Goal: Information Seeking & Learning: Check status

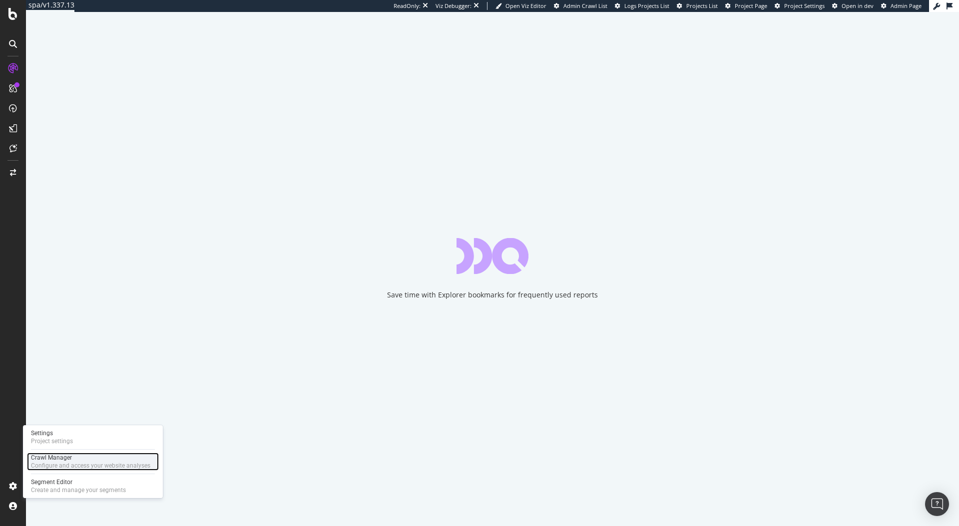
click at [82, 464] on div "Configure and access your website analyses" at bounding box center [90, 466] width 119 height 8
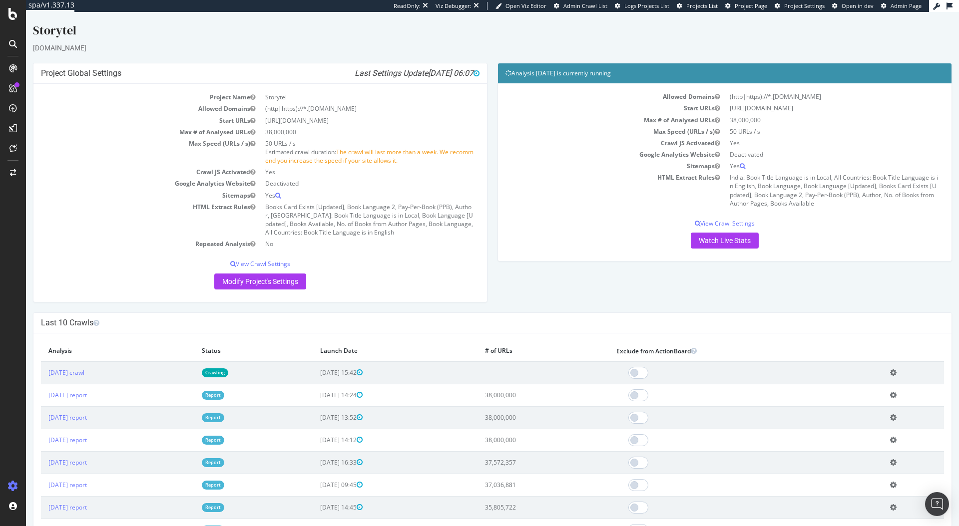
click at [294, 368] on td "Crawling" at bounding box center [253, 373] width 119 height 23
click at [84, 372] on link "2025 Aug. 22nd crawl" at bounding box center [66, 372] width 36 height 8
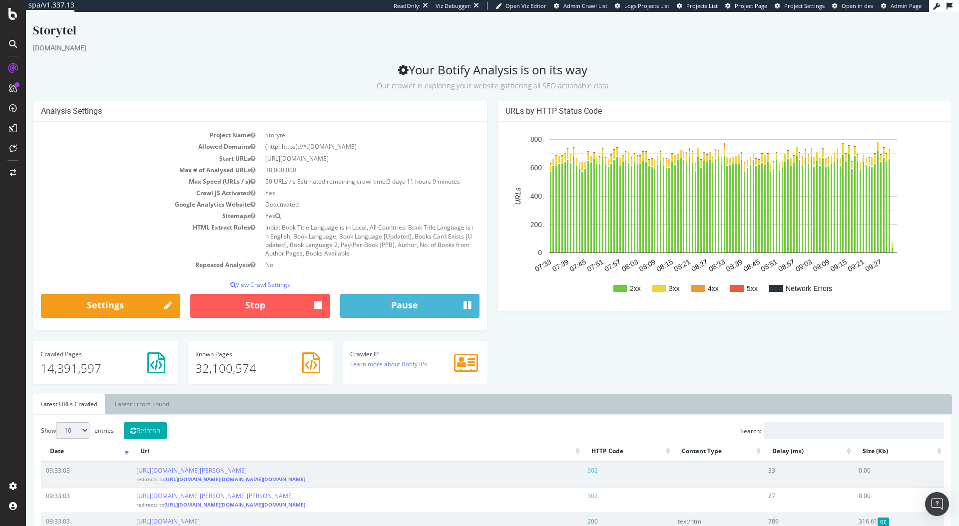
click at [309, 187] on td "Yes" at bounding box center [369, 192] width 219 height 11
drag, startPoint x: 338, startPoint y: 181, endPoint x: 438, endPoint y: 177, distance: 99.9
click at [437, 177] on td "50 URLs / s Estimated remaining crawl time: 5 days 11 hours 9 minutes" at bounding box center [369, 181] width 219 height 11
click at [439, 177] on span "5 days 11 hours 9 minutes" at bounding box center [423, 181] width 73 height 8
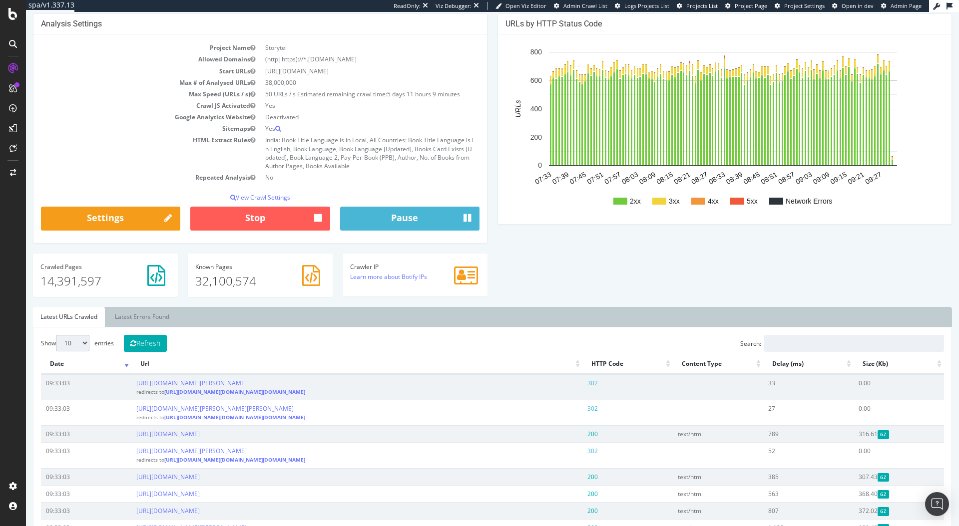
scroll to position [286, 0]
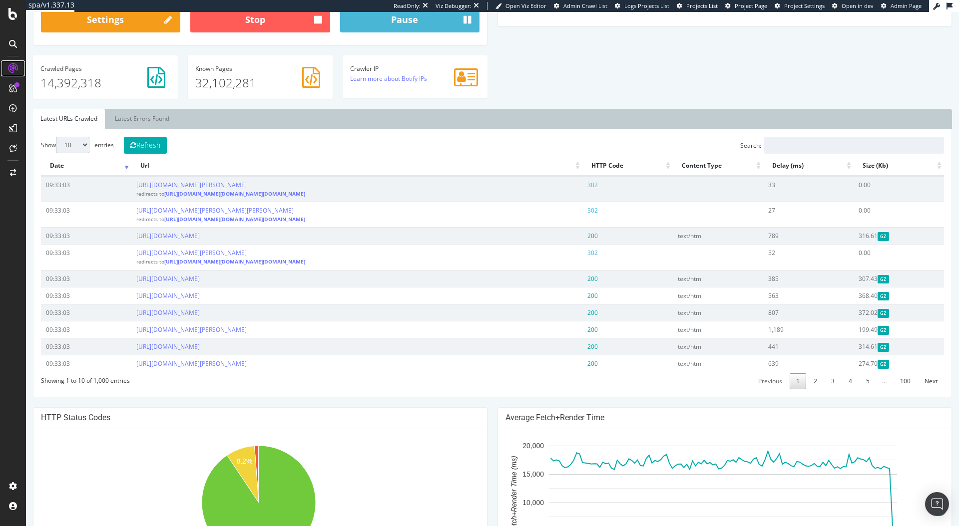
click at [8, 60] on div at bounding box center [13, 68] width 16 height 16
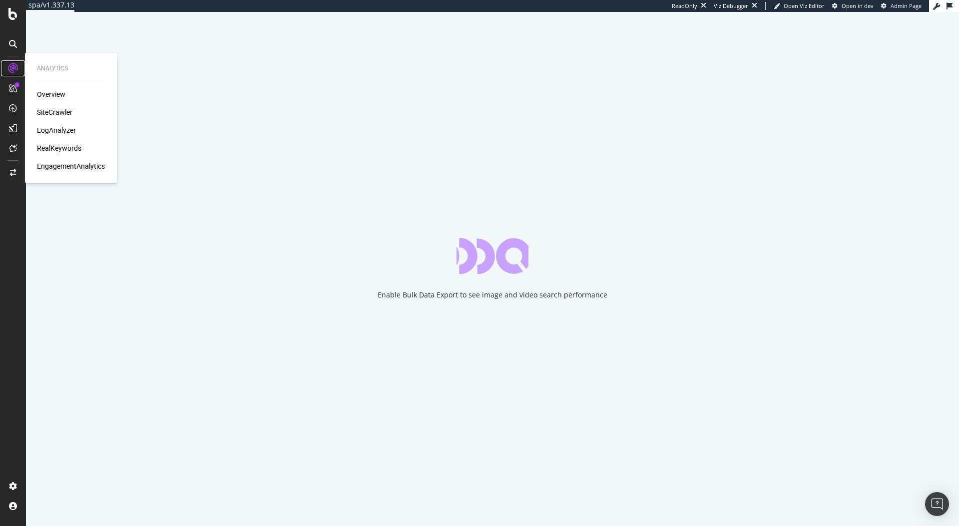
click at [44, 129] on div "LogAnalyzer" at bounding box center [56, 130] width 39 height 10
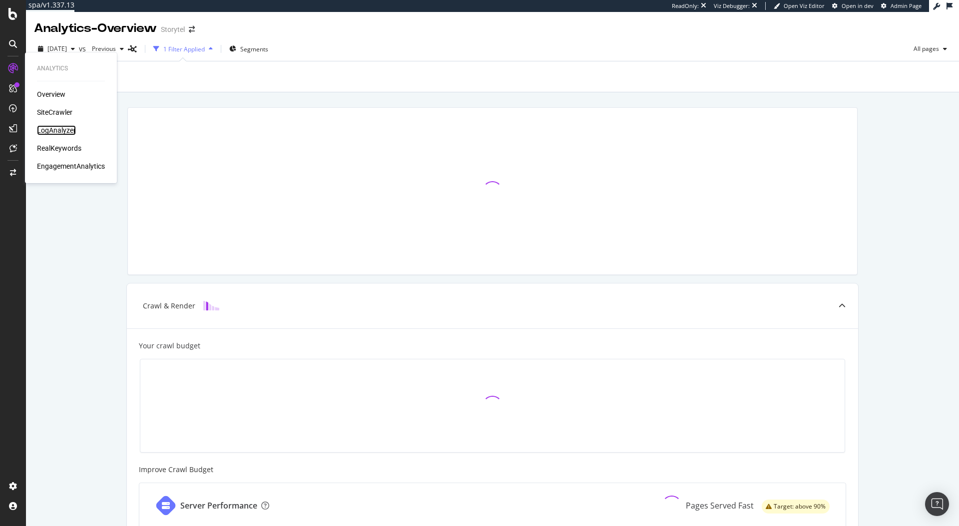
click at [55, 130] on div "LogAnalyzer" at bounding box center [56, 130] width 39 height 10
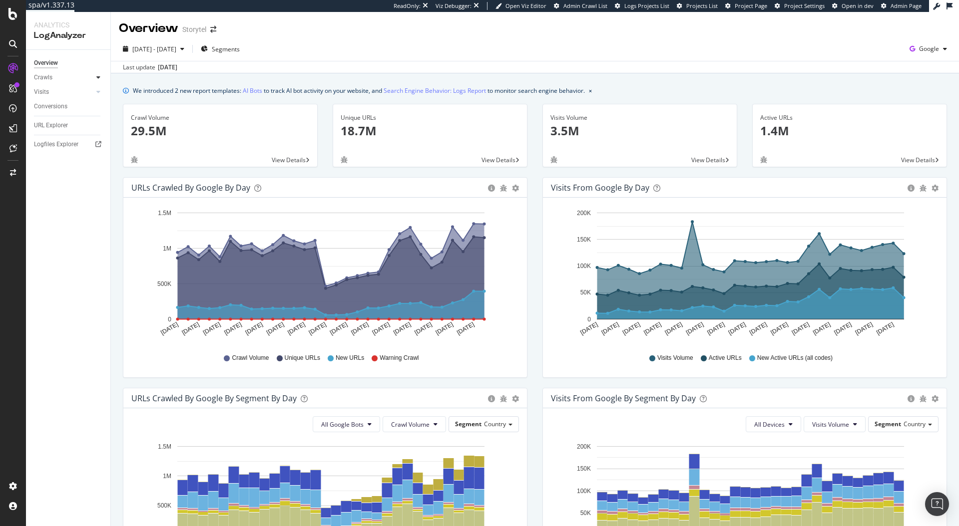
click at [97, 74] on icon at bounding box center [98, 77] width 4 height 6
click at [60, 90] on div "Daily Distribution" at bounding box center [61, 92] width 46 height 10
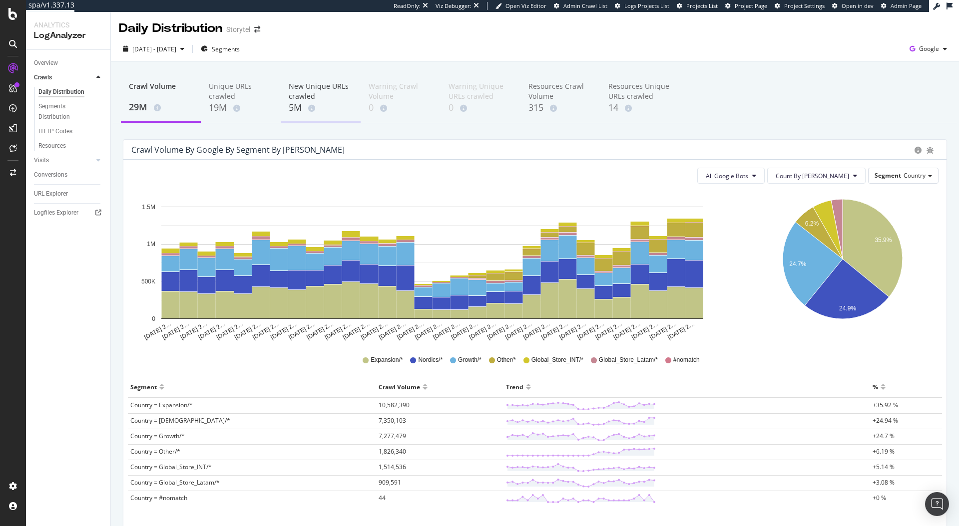
click at [304, 88] on div "New Unique URLs crawled" at bounding box center [321, 91] width 64 height 20
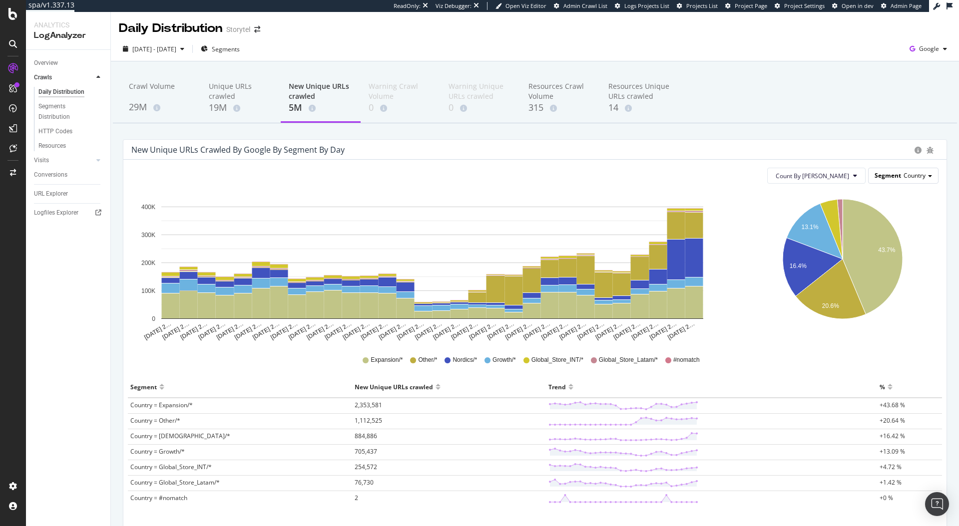
click at [903, 173] on span "Country" at bounding box center [914, 175] width 22 height 8
click at [883, 203] on div "PageType" at bounding box center [893, 203] width 80 height 13
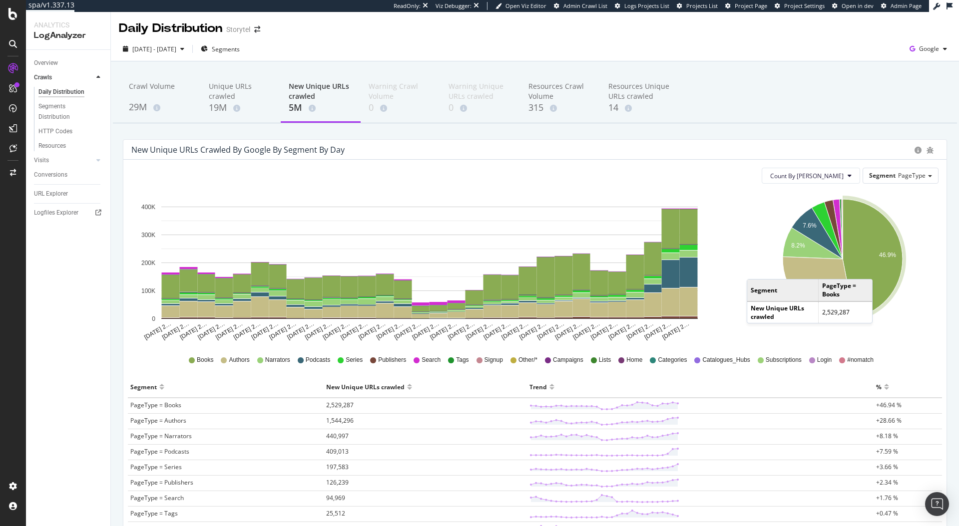
click at [875, 269] on icon "A chart." at bounding box center [872, 258] width 60 height 119
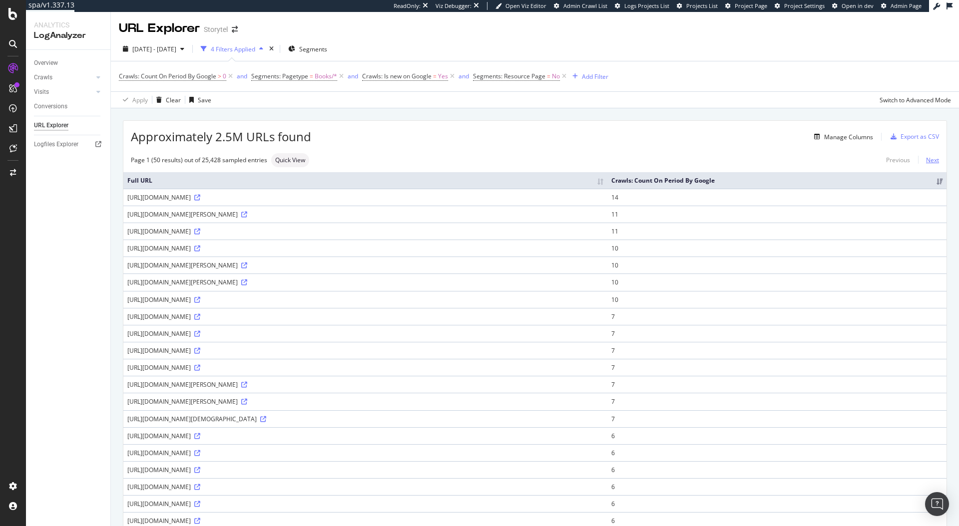
click at [924, 161] on link "Next" at bounding box center [928, 160] width 21 height 14
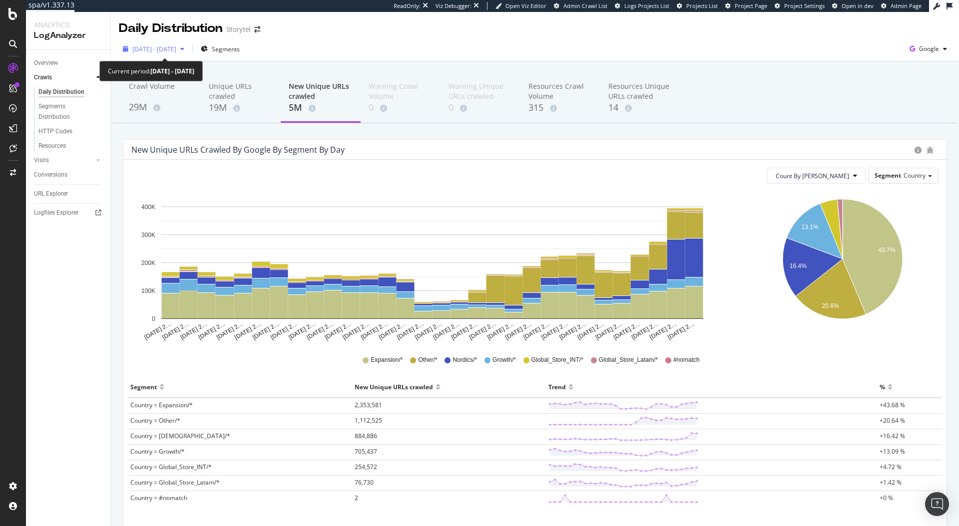
click at [176, 45] on span "2025 Aug. 5th - Sep. 3rd" at bounding box center [154, 49] width 44 height 8
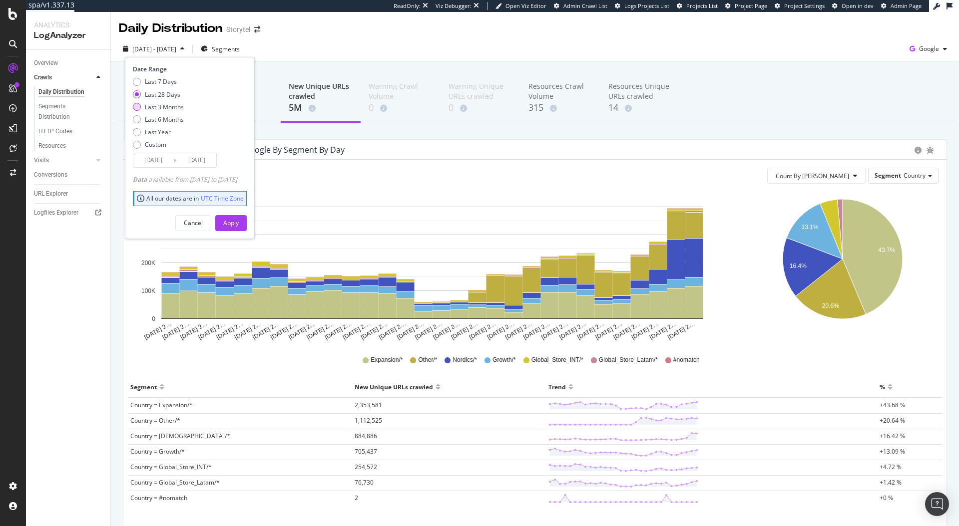
click at [158, 104] on div "Last 3 Months" at bounding box center [164, 107] width 39 height 8
type input "2025/06/04"
click at [238, 224] on button "Apply" at bounding box center [230, 223] width 31 height 16
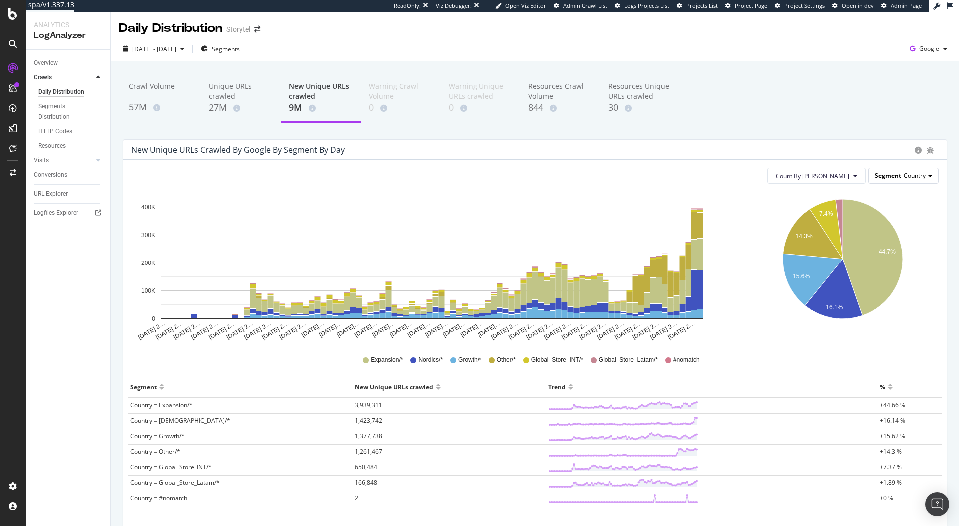
click at [903, 177] on span "Country" at bounding box center [914, 175] width 22 height 8
click at [891, 206] on div "PageType" at bounding box center [893, 203] width 80 height 13
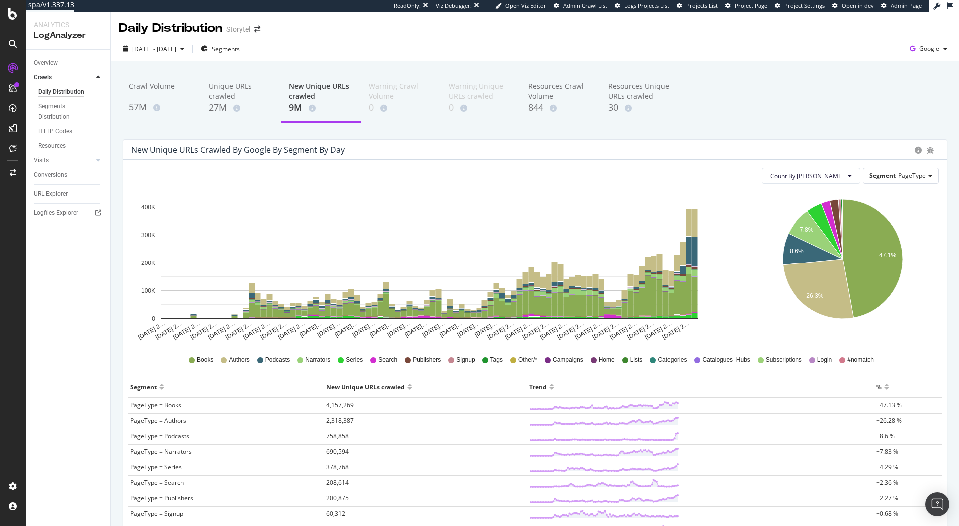
click at [720, 325] on icon "Jun 04 2… Jun 07 2… Jun 10 2… Jun 13 2… Jun 16 2… Jun 19 2… Jun 22 2… Jun 25 2……" at bounding box center [429, 267] width 596 height 150
click at [694, 227] on rect "A chart." at bounding box center [695, 223] width 6 height 28
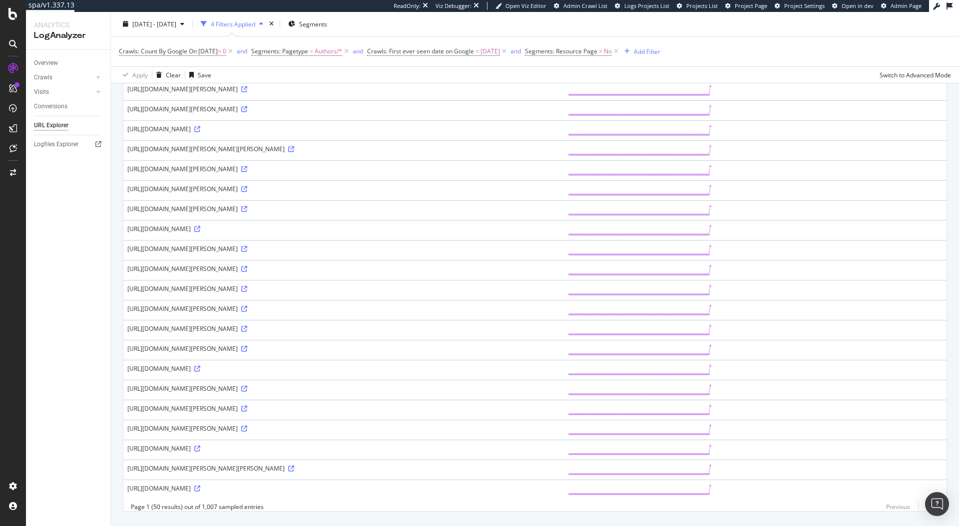
scroll to position [675, 0]
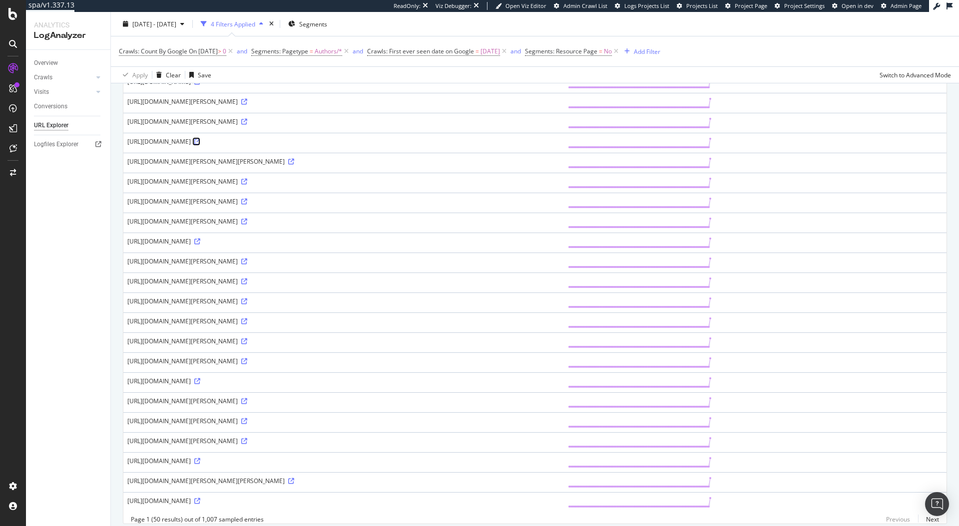
click at [200, 142] on icon at bounding box center [197, 142] width 6 height 6
click at [247, 283] on icon at bounding box center [244, 282] width 6 height 6
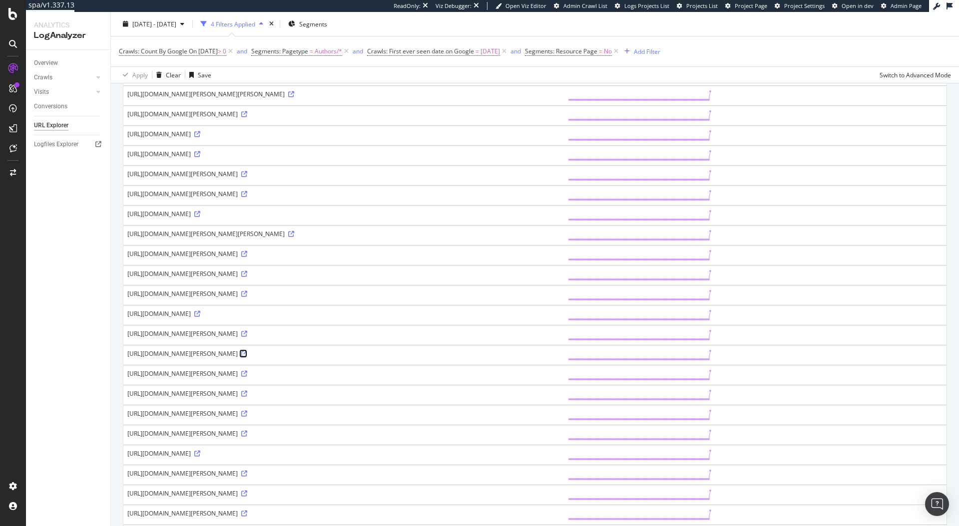
scroll to position [552, 0]
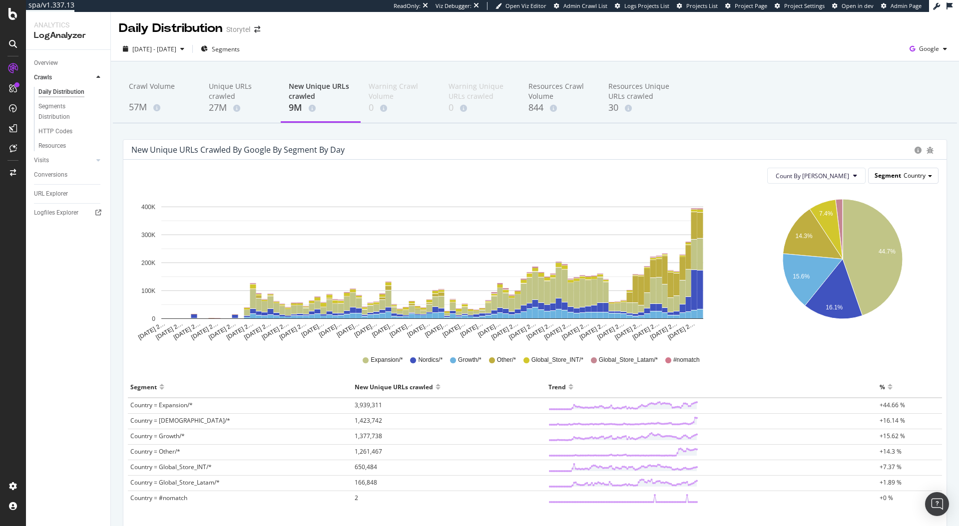
click at [904, 181] on div "Segment Country" at bounding box center [902, 175] width 69 height 14
click at [886, 205] on div "PageType" at bounding box center [893, 203] width 80 height 13
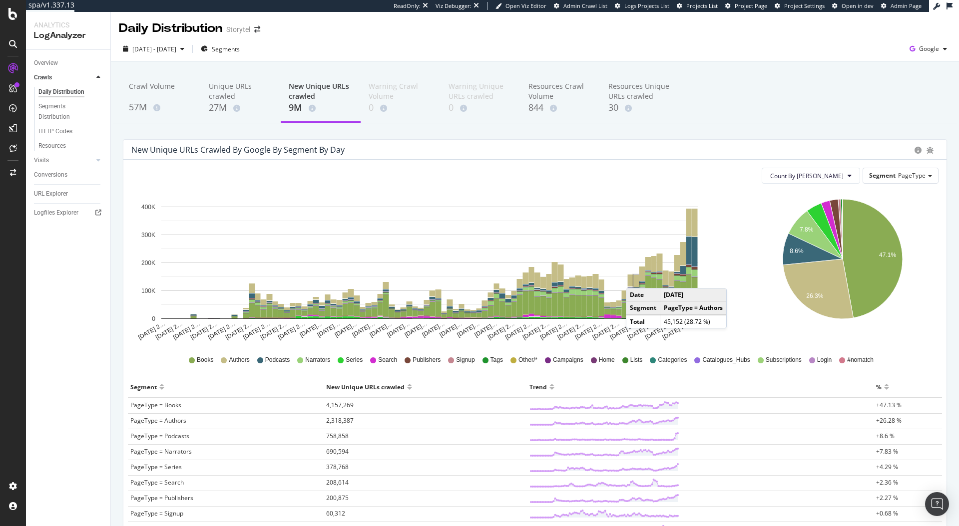
click at [771, 284] on icon "47.1% 7.8% 8.6% 26.3%" at bounding box center [842, 267] width 189 height 150
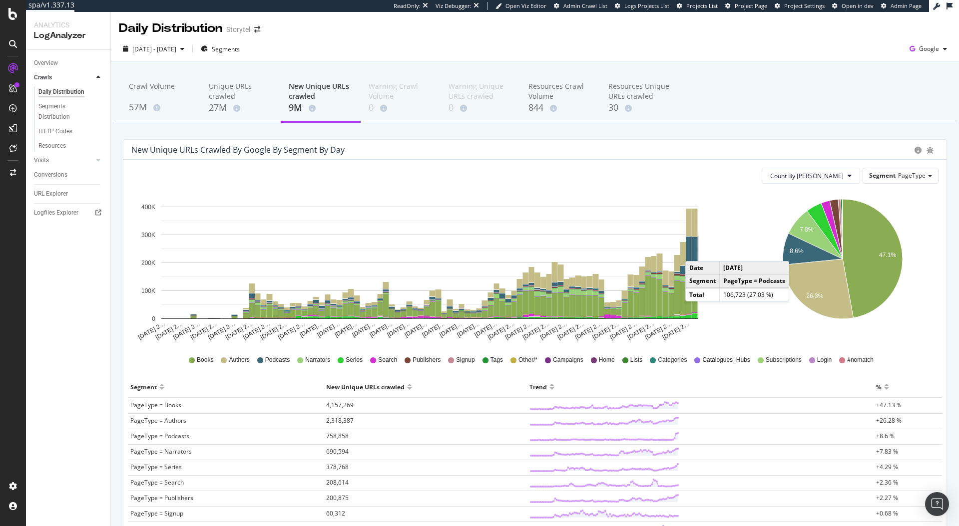
click at [695, 251] on rect "A chart." at bounding box center [695, 251] width 6 height 29
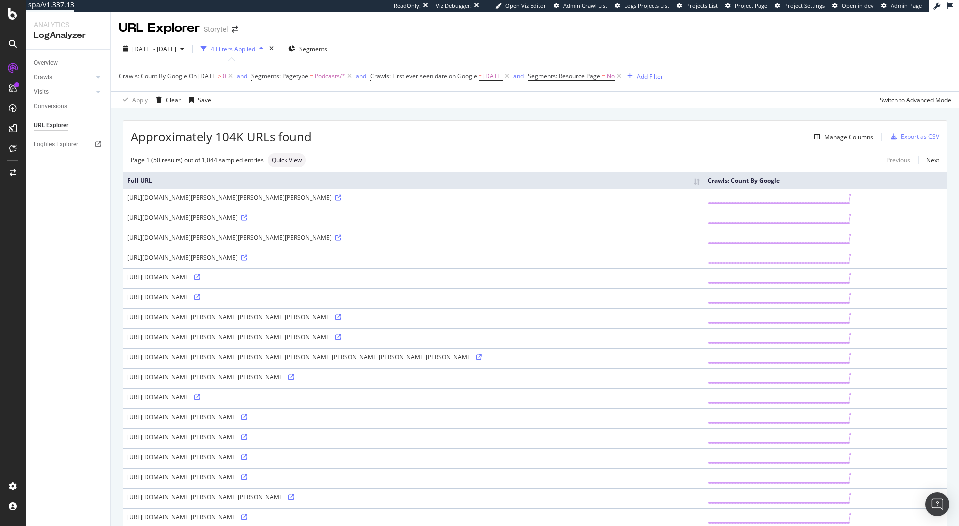
scroll to position [752, 0]
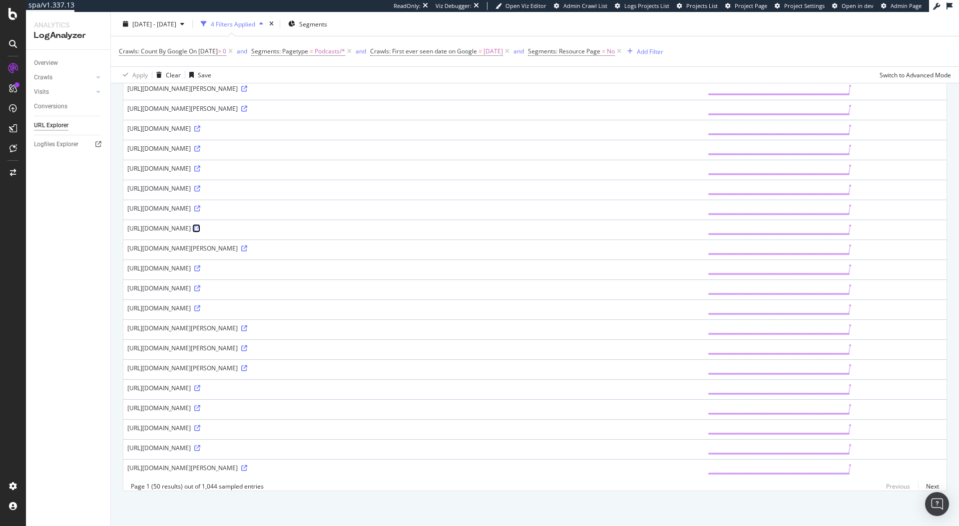
click at [200, 226] on icon at bounding box center [197, 229] width 6 height 6
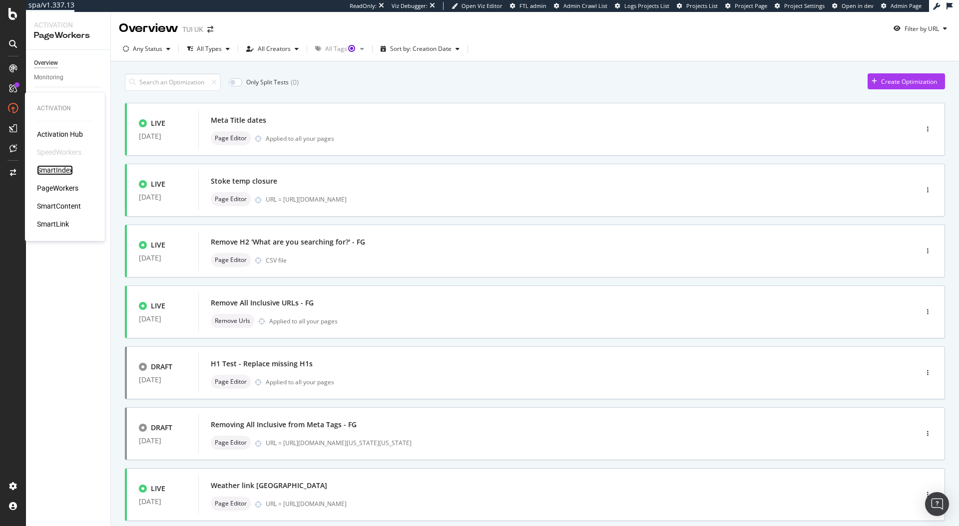
click at [65, 174] on div "SmartIndex" at bounding box center [55, 170] width 36 height 10
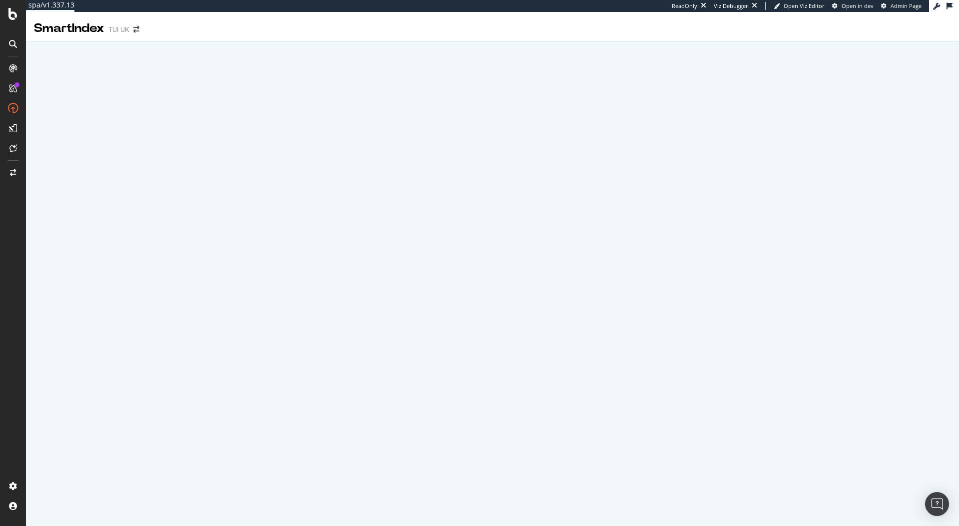
click at [198, 37] on div at bounding box center [492, 39] width 933 height 4
click at [6, 175] on div at bounding box center [13, 173] width 24 height 16
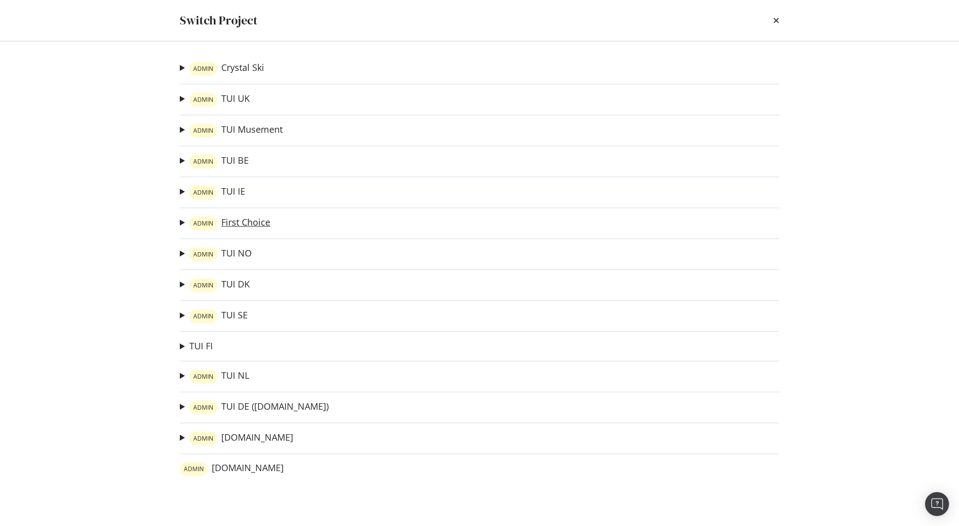
click at [235, 229] on link "ADMIN First Choice" at bounding box center [229, 224] width 81 height 14
